Goal: Book appointment/travel/reservation

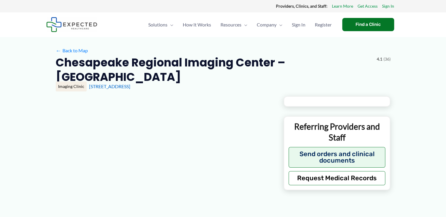
type input "**********"
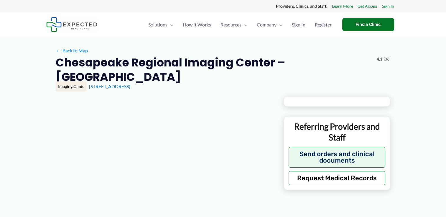
type input "**********"
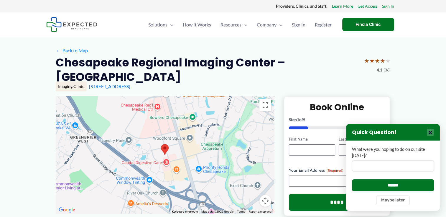
click at [432, 136] on button "×" at bounding box center [430, 132] width 7 height 7
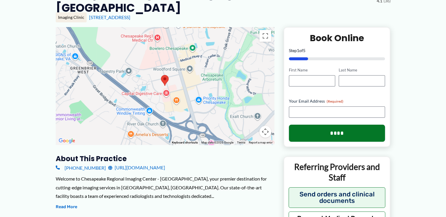
scroll to position [71, 0]
